Goal: Transaction & Acquisition: Subscribe to service/newsletter

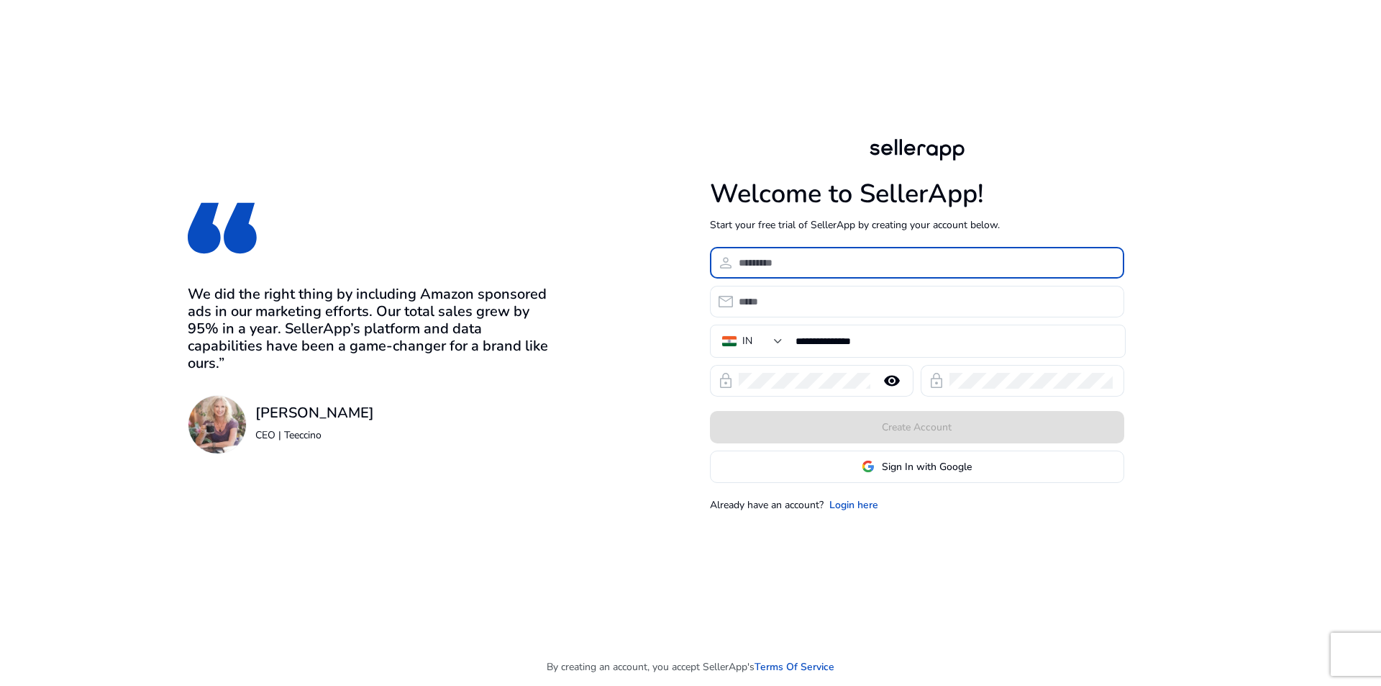
click at [944, 265] on input at bounding box center [926, 263] width 374 height 16
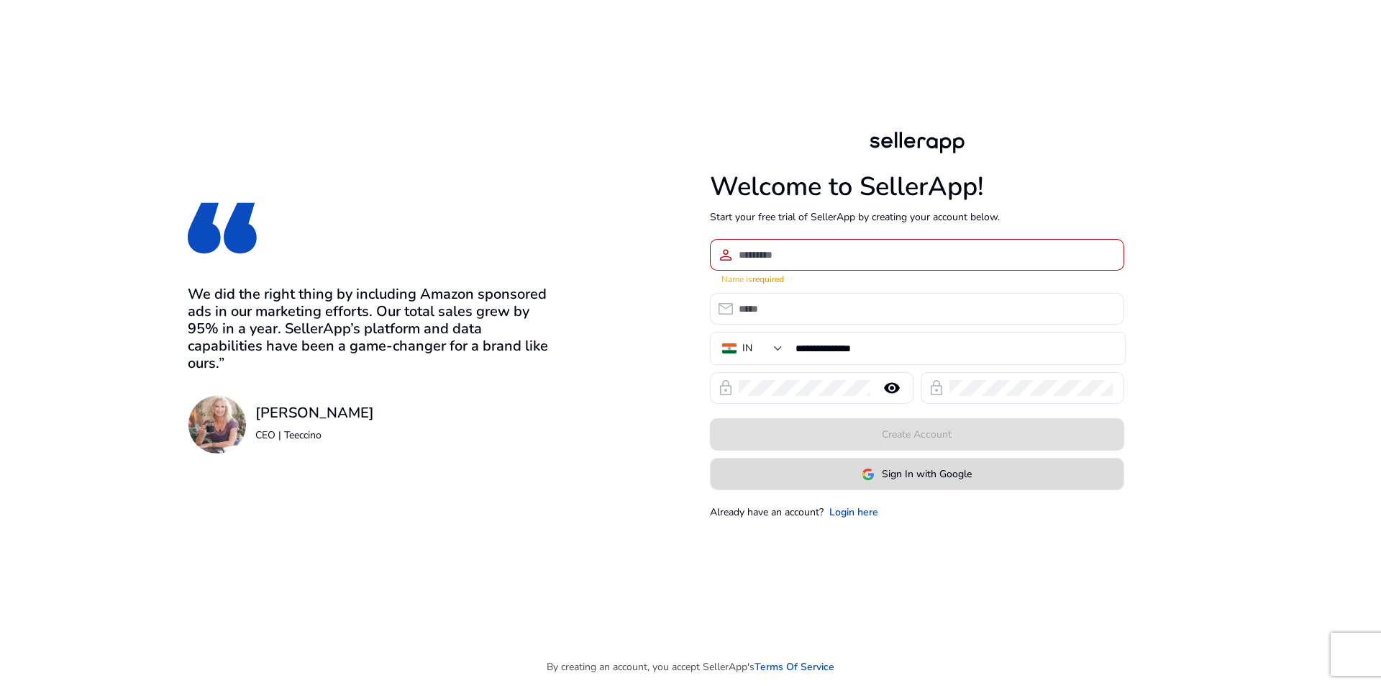
click at [934, 468] on span "Sign In with Google" at bounding box center [927, 473] width 90 height 15
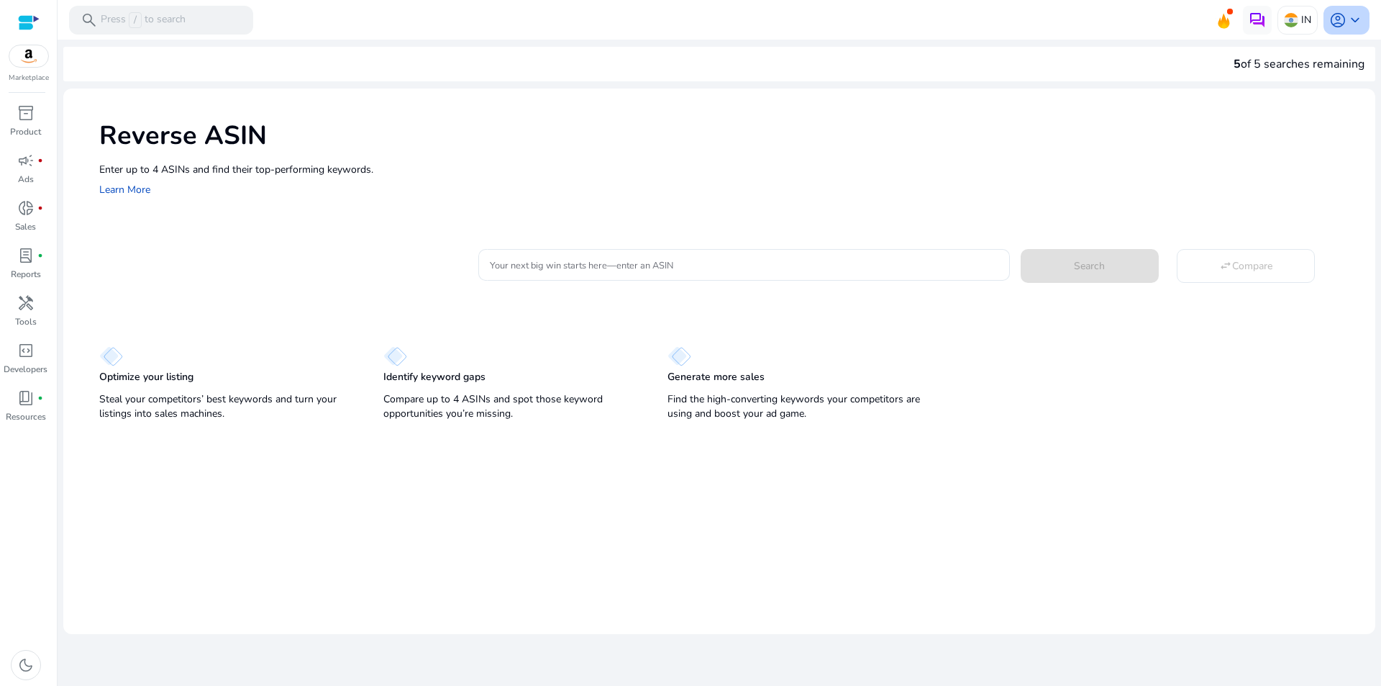
click at [1362, 25] on span "keyboard_arrow_down" at bounding box center [1355, 20] width 17 height 17
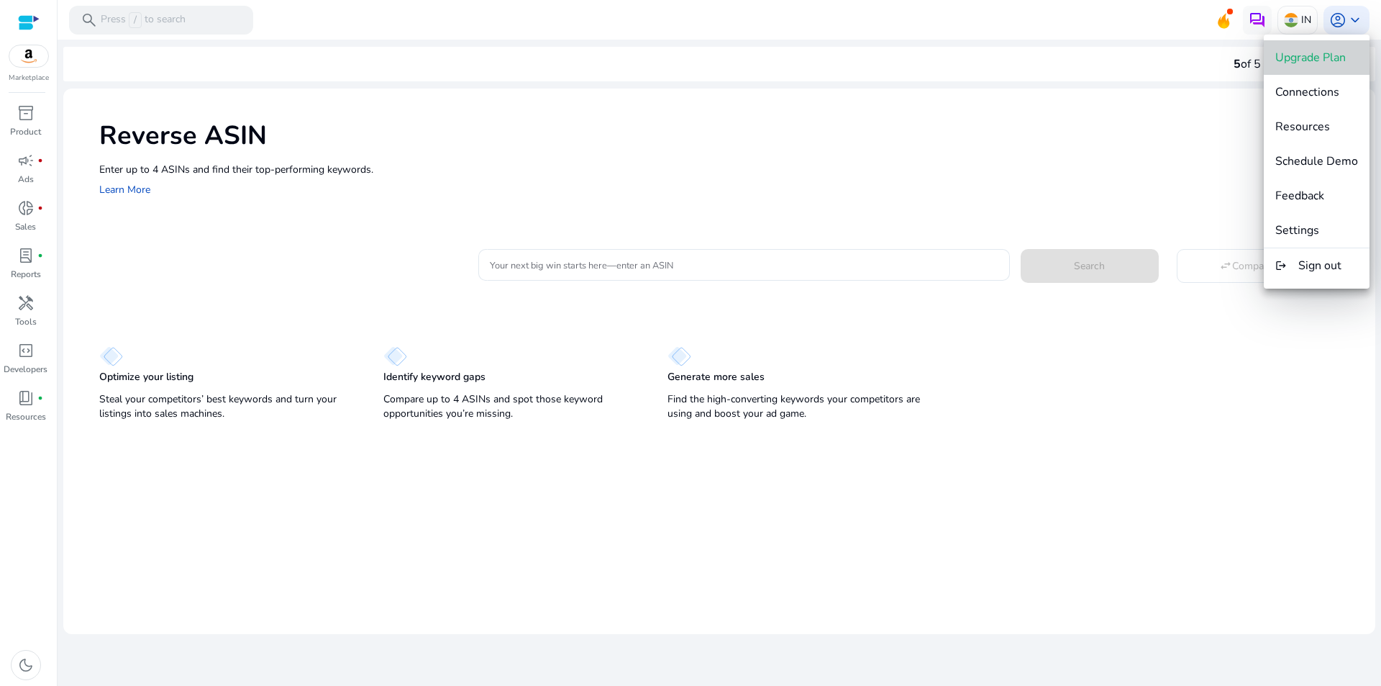
click at [1319, 54] on span "Upgrade Plan" at bounding box center [1310, 58] width 70 height 16
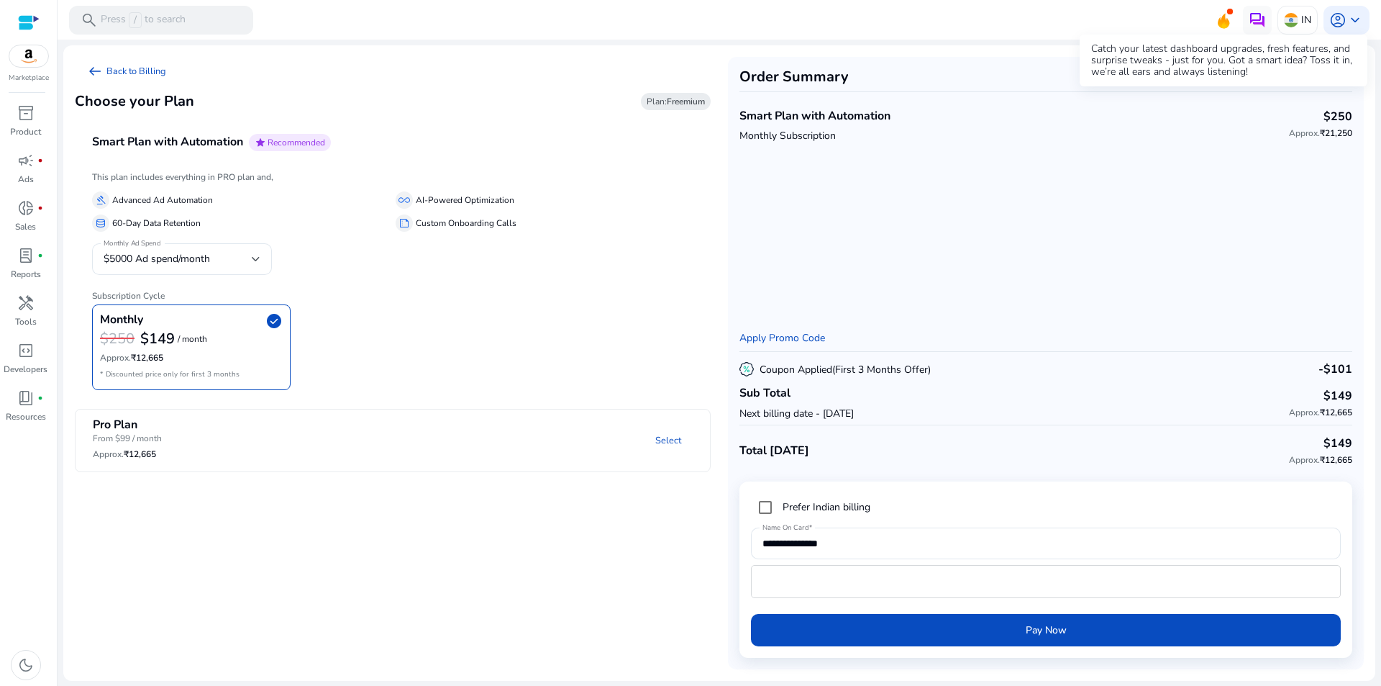
click at [1225, 17] on icon at bounding box center [1224, 21] width 12 height 15
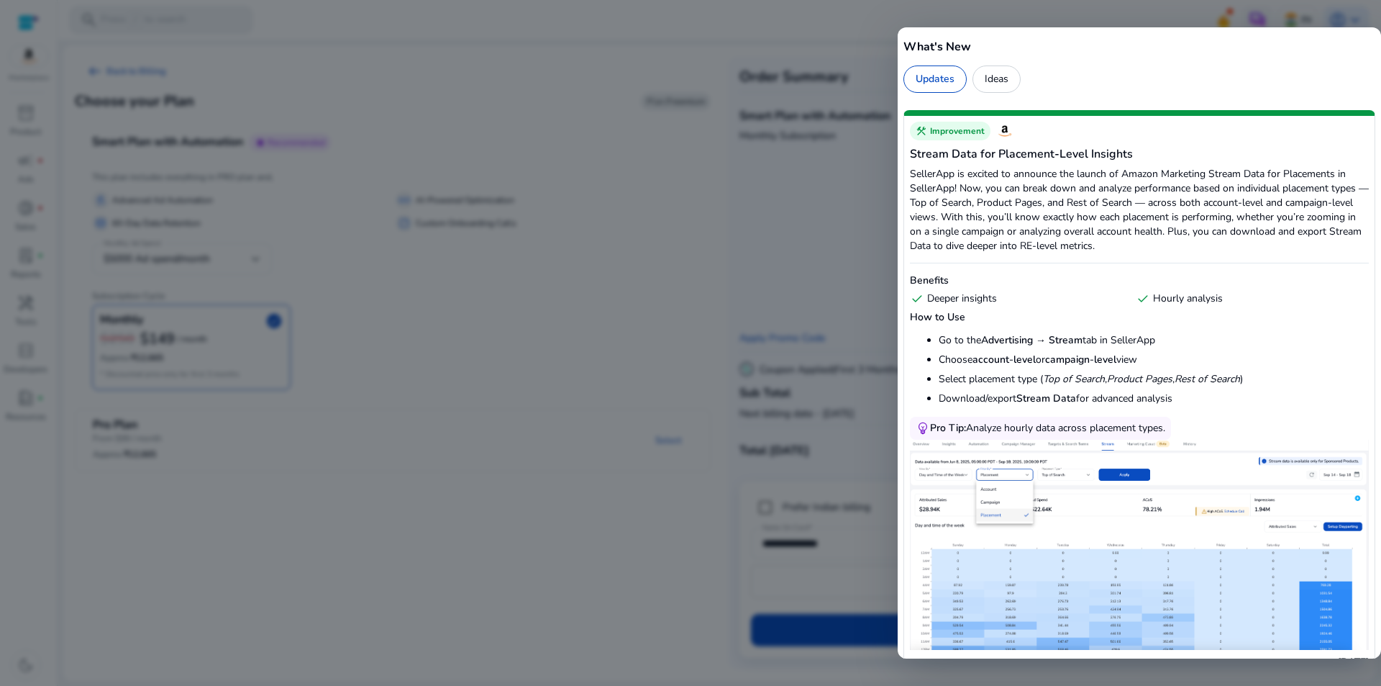
click at [653, 198] on div at bounding box center [690, 343] width 1381 height 686
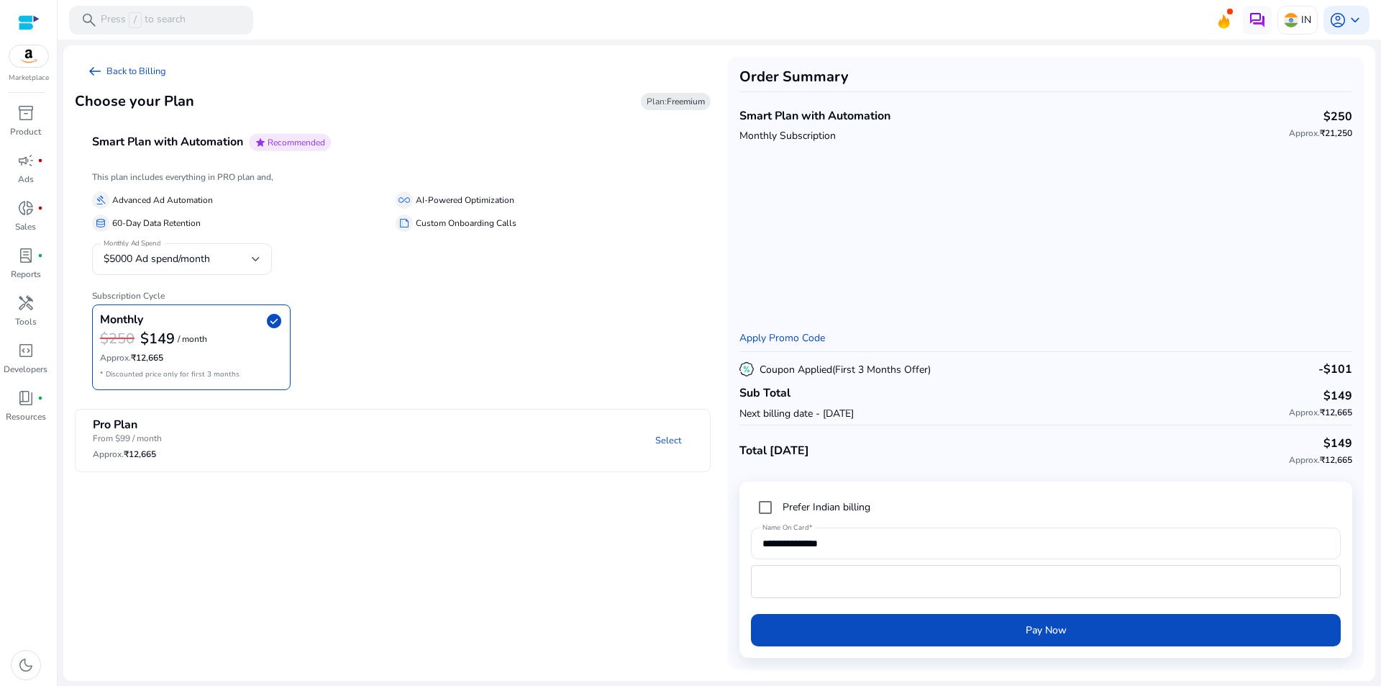
click at [32, 68] on div "Marketplace" at bounding box center [28, 41] width 57 height 83
click at [23, 55] on img at bounding box center [28, 56] width 39 height 22
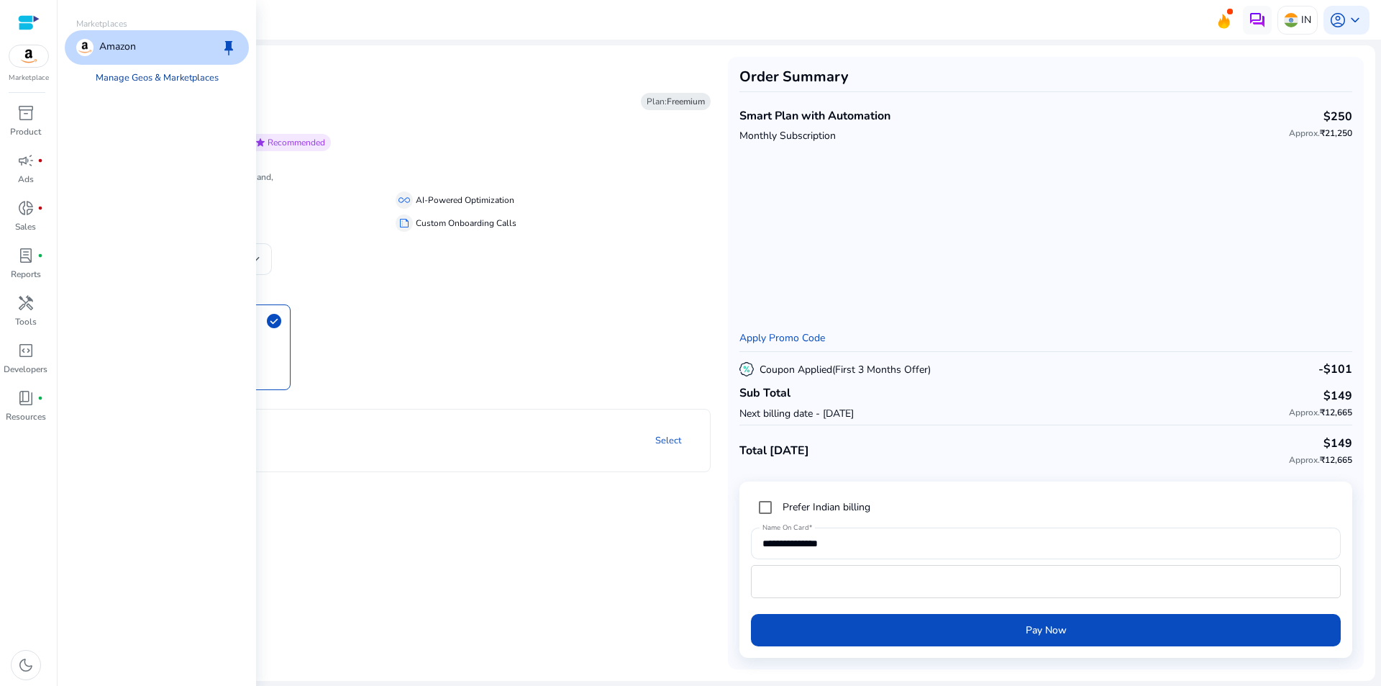
click at [135, 77] on link "Manage Geos & Marketplaces" at bounding box center [157, 78] width 146 height 26
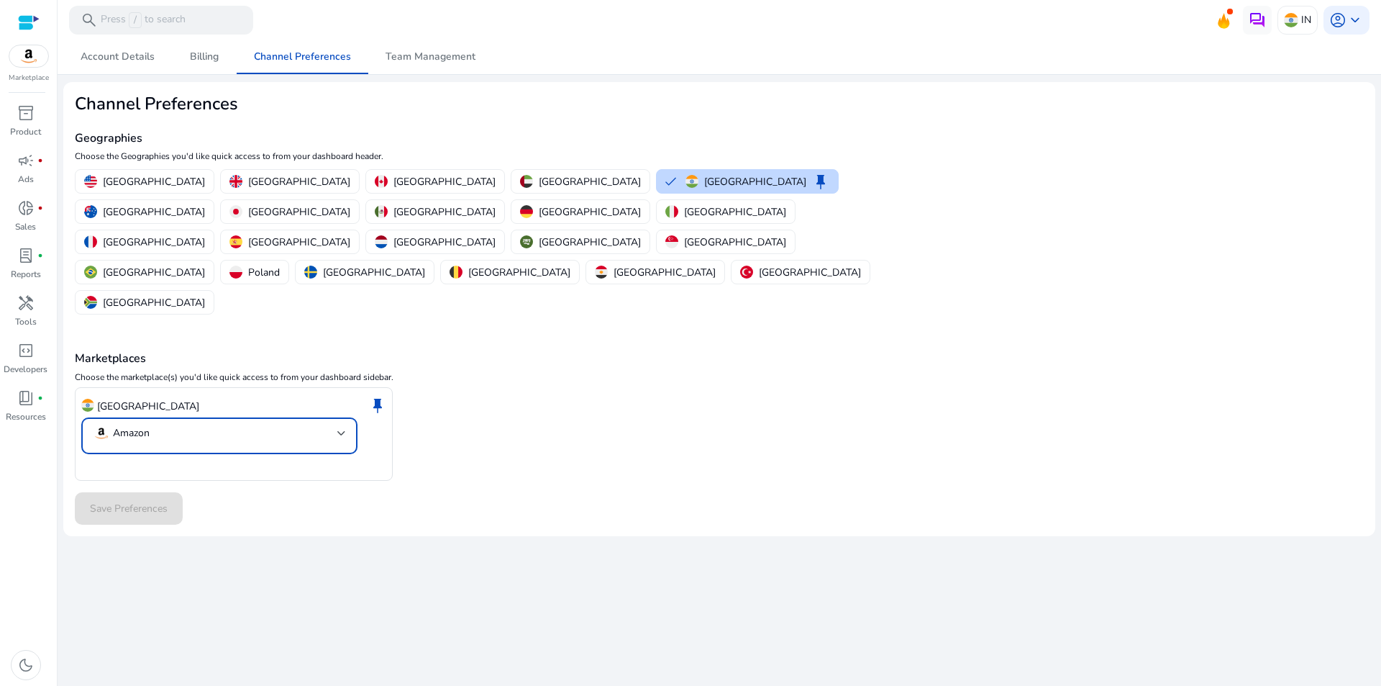
click at [341, 430] on div at bounding box center [341, 433] width 9 height 6
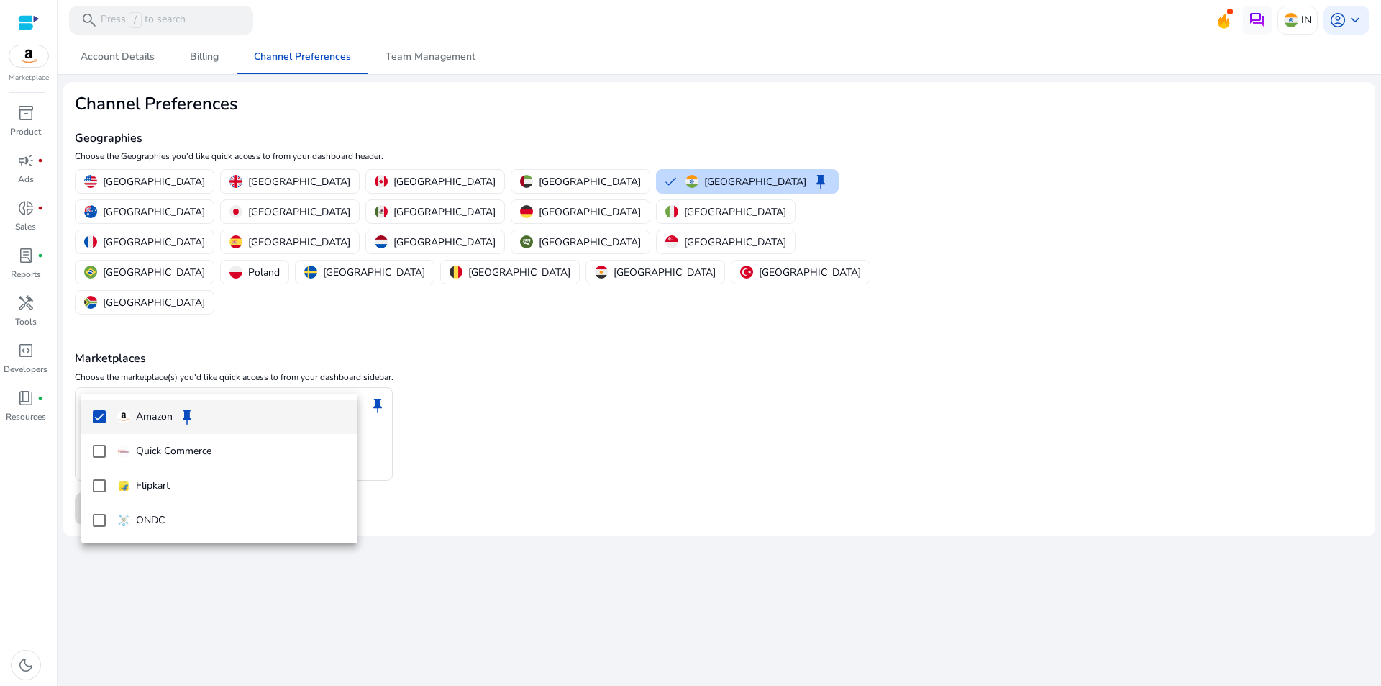
click at [525, 357] on div at bounding box center [690, 343] width 1381 height 686
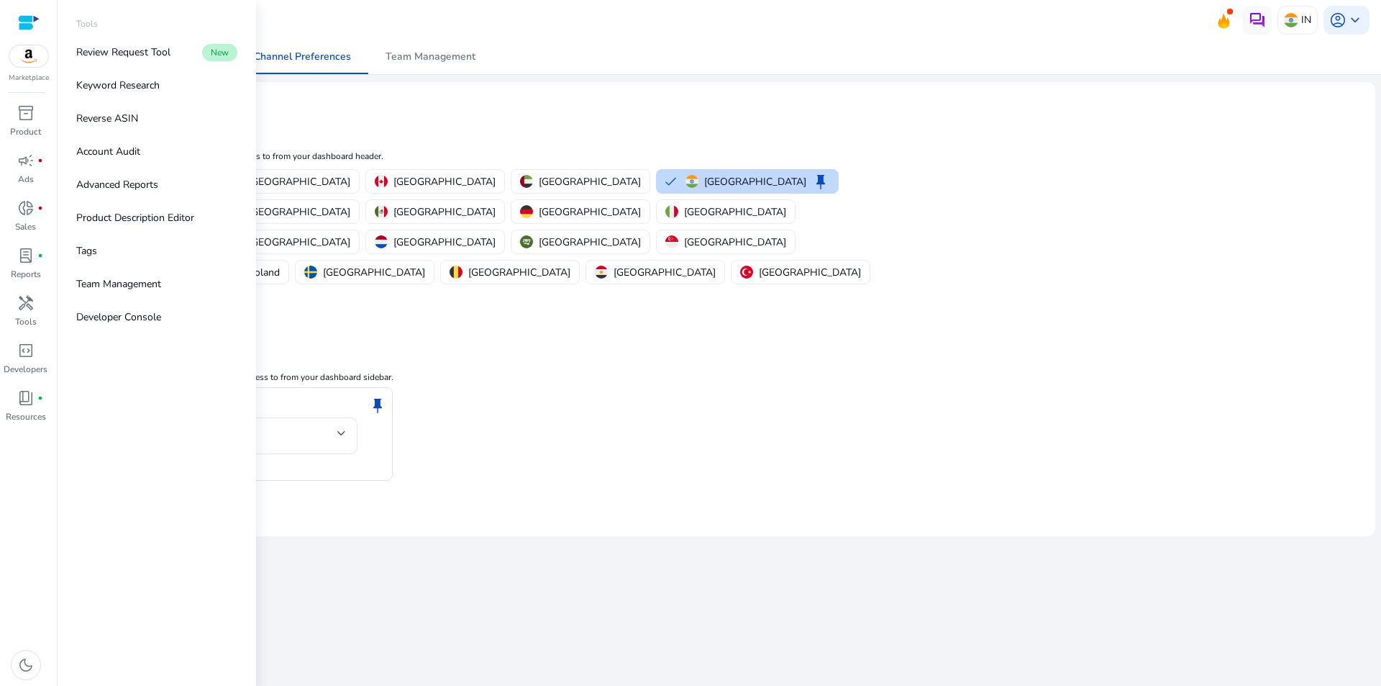
click at [31, 20] on div at bounding box center [29, 22] width 22 height 17
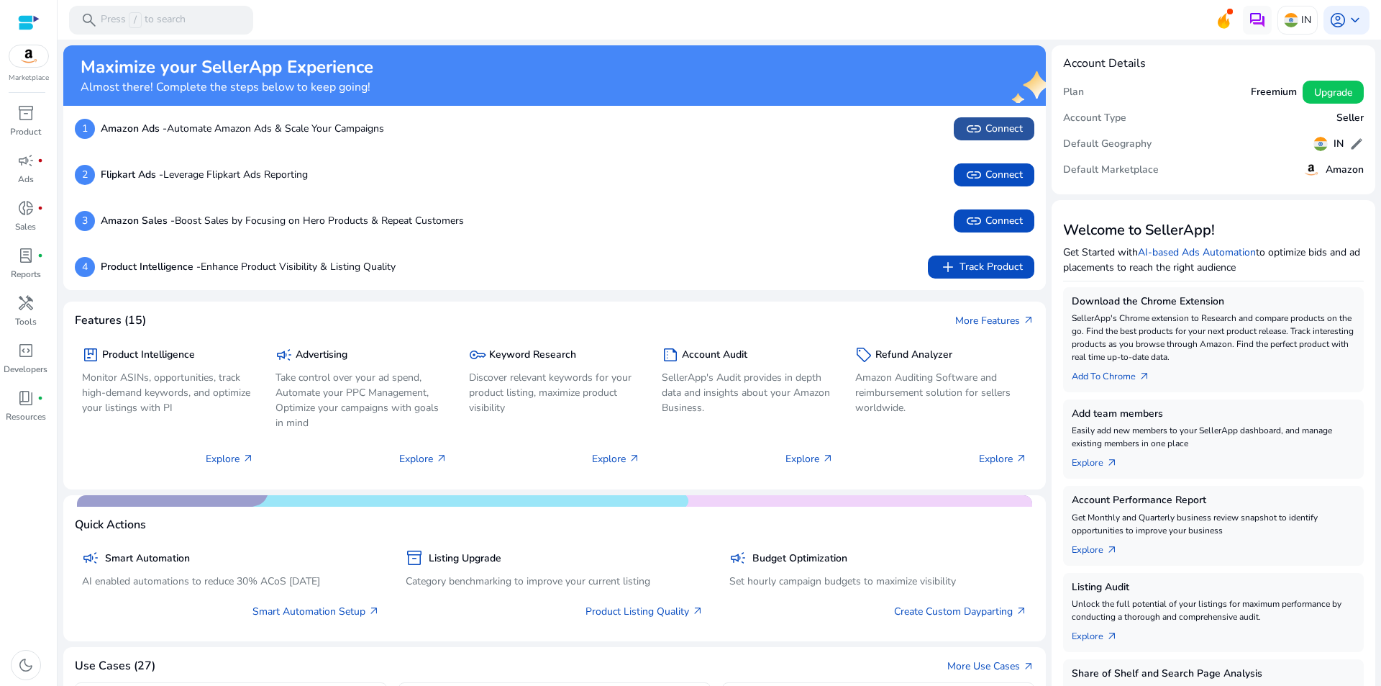
click at [994, 122] on span "link Connect" at bounding box center [994, 128] width 58 height 17
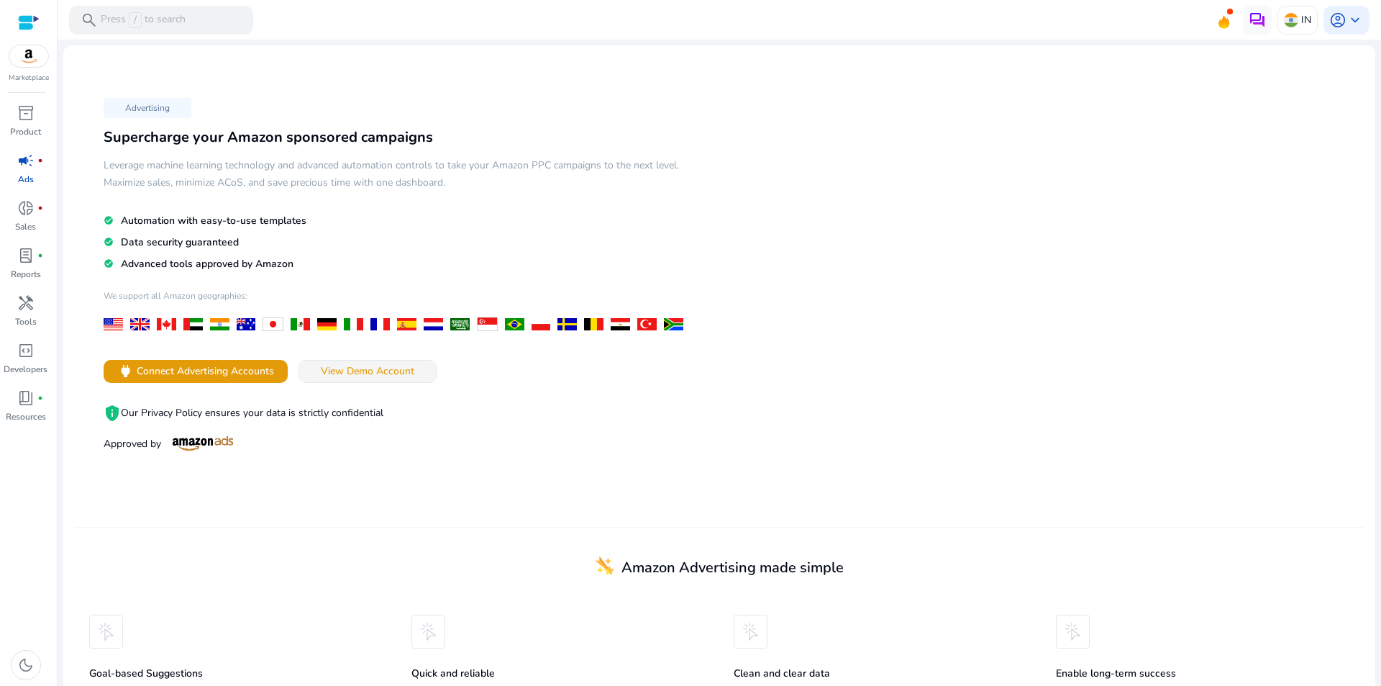
click at [360, 373] on span "View Demo Account" at bounding box center [368, 370] width 94 height 15
